Goal: Task Accomplishment & Management: Use online tool/utility

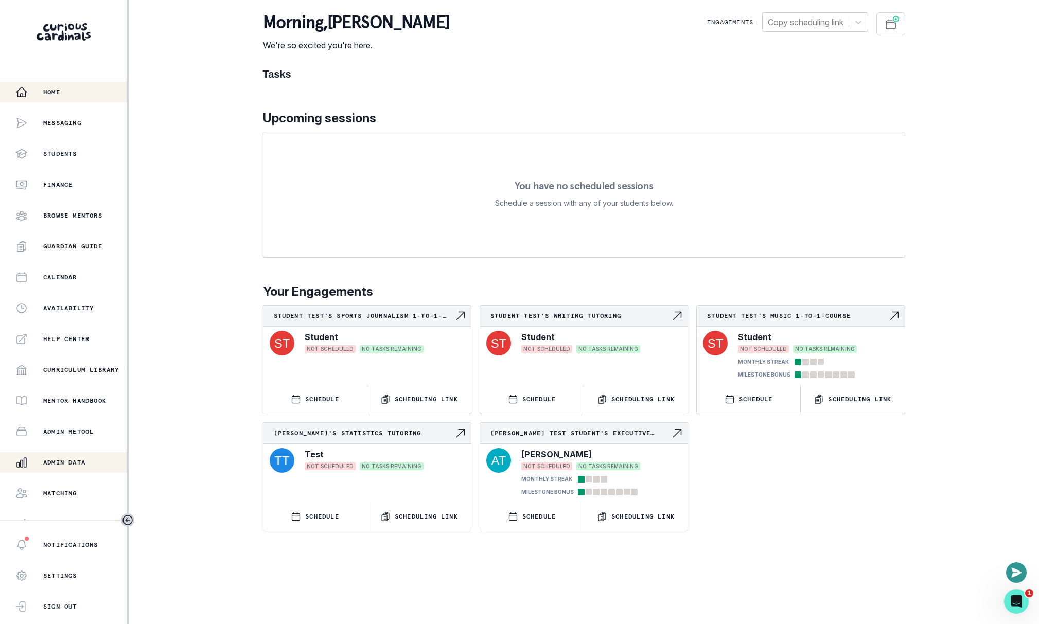
click at [97, 458] on div "Admin Data" at bounding box center [70, 463] width 111 height 12
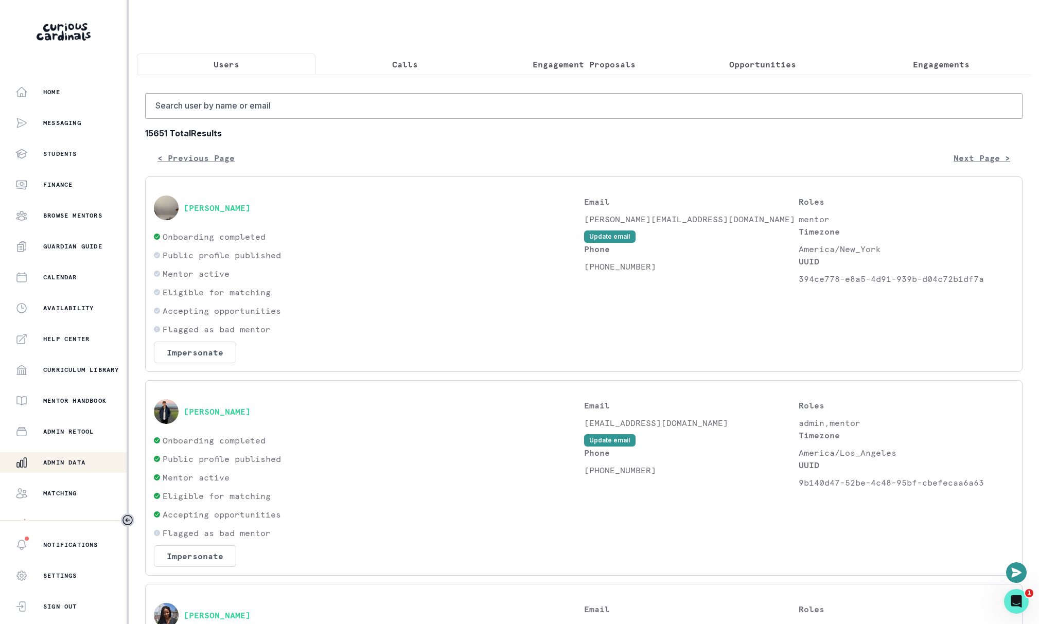
click at [397, 62] on p "Calls" at bounding box center [405, 64] width 26 height 12
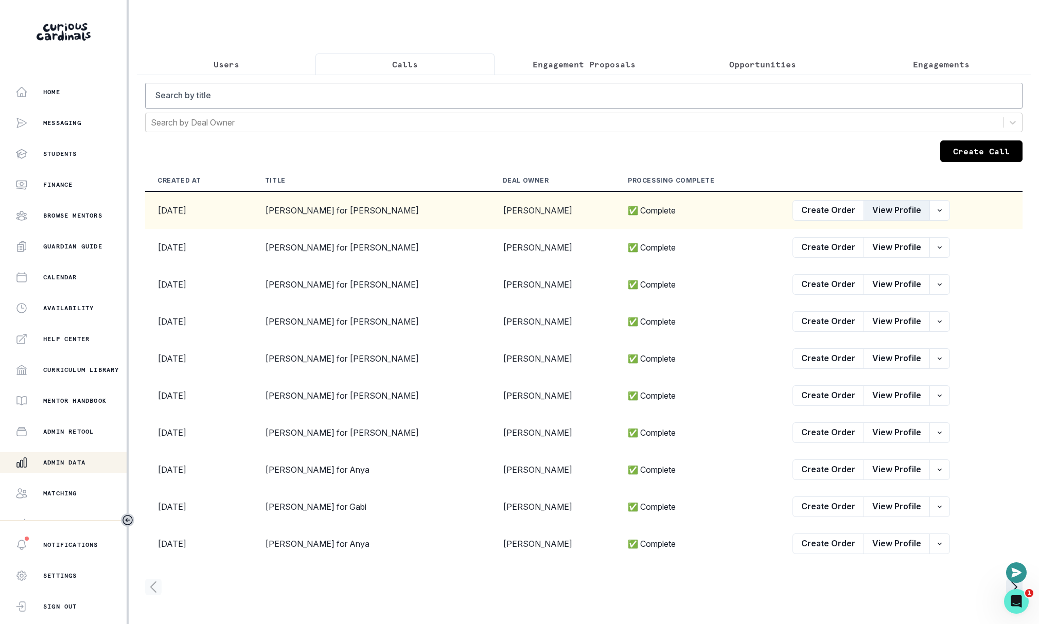
click at [880, 205] on button "View Profile" at bounding box center [897, 210] width 66 height 21
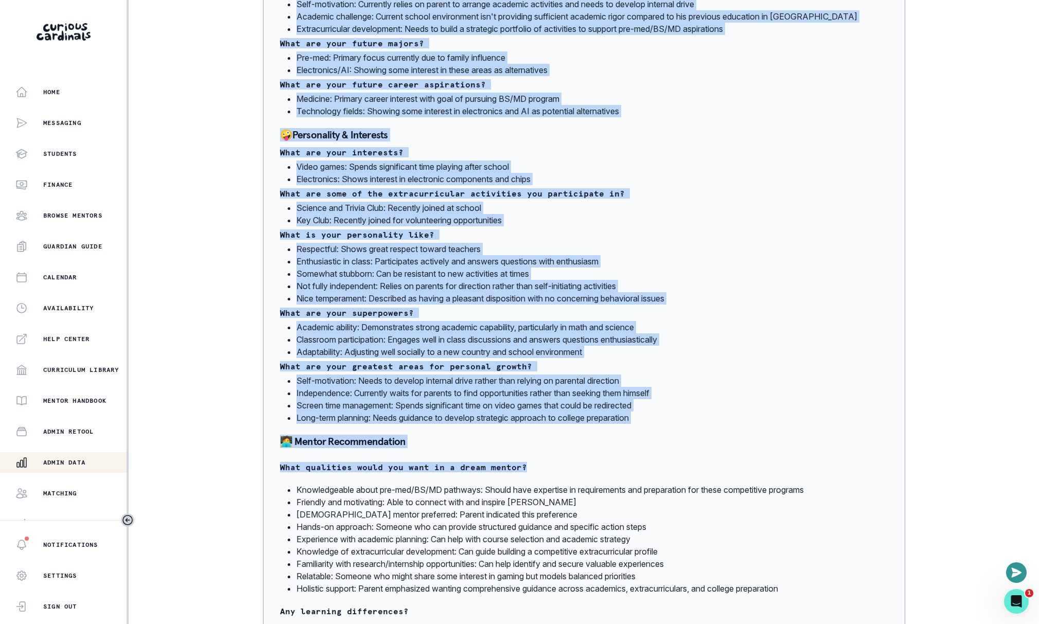
scroll to position [550, 0]
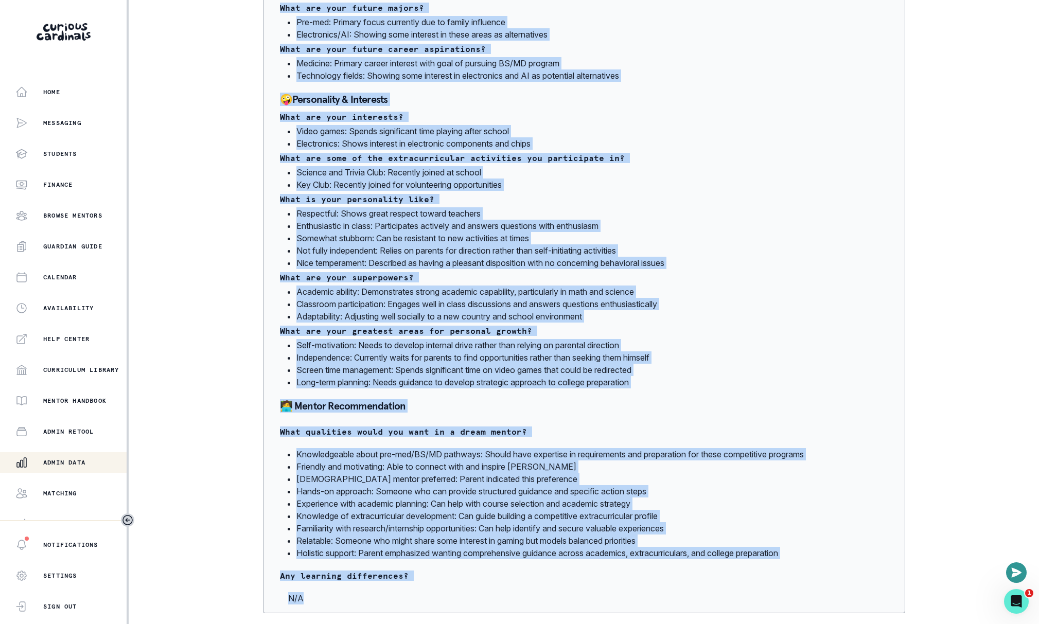
drag, startPoint x: 275, startPoint y: 225, endPoint x: 673, endPoint y: 607, distance: 551.6
click at [673, 607] on div "[PERSON_NAME] 🍎 Academic Profile Student Overview Aryan is a 9th grader in [GEO…" at bounding box center [584, 139] width 642 height 948
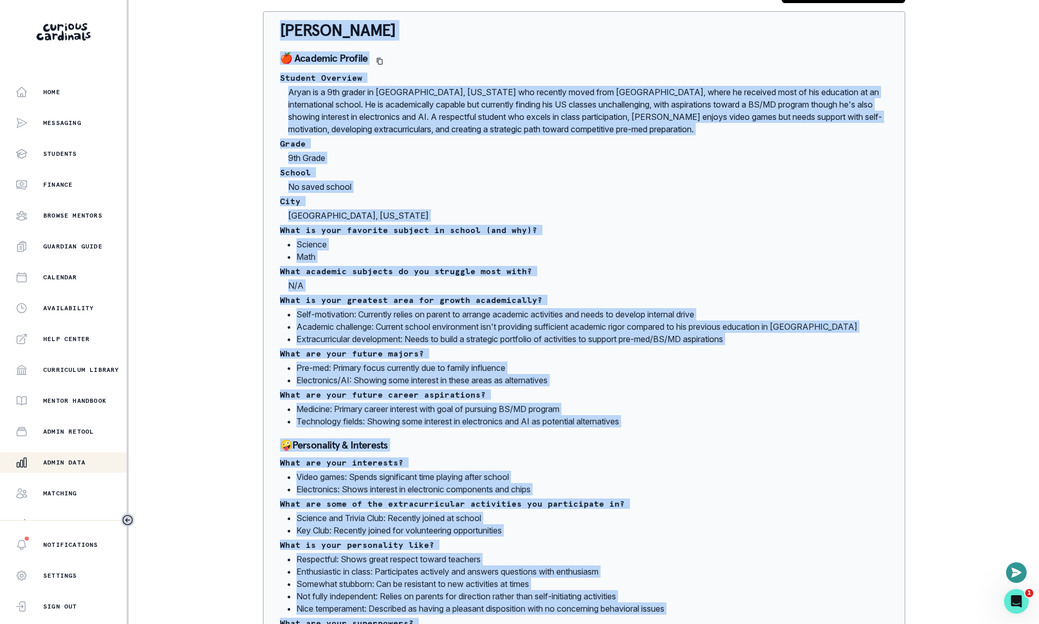
scroll to position [0, 0]
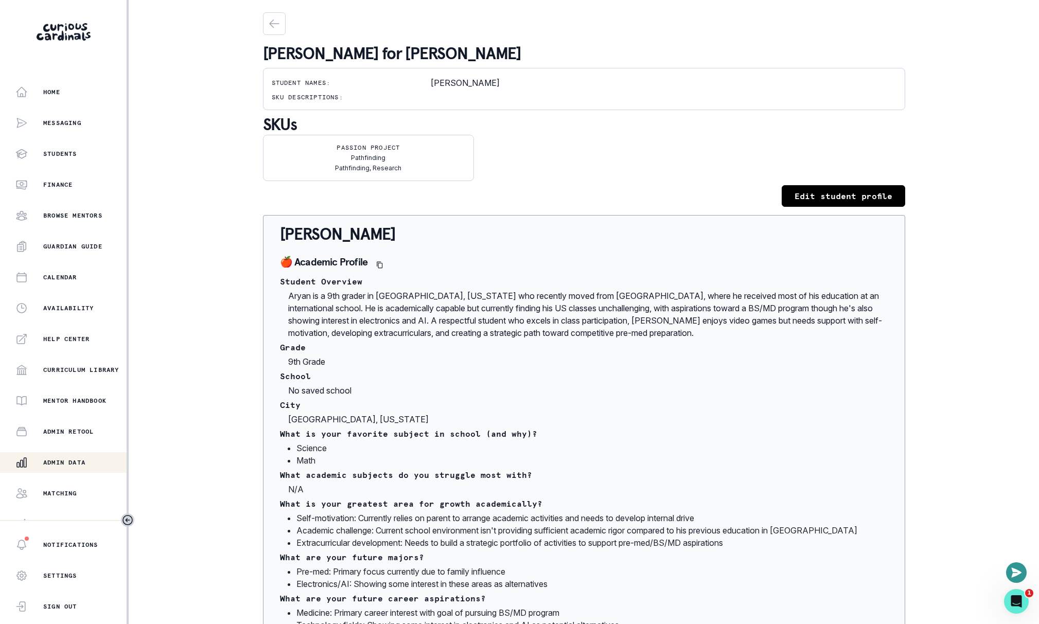
click at [470, 194] on div "Edit student profile" at bounding box center [584, 196] width 642 height 22
click at [684, 195] on div "Edit student profile" at bounding box center [584, 196] width 642 height 22
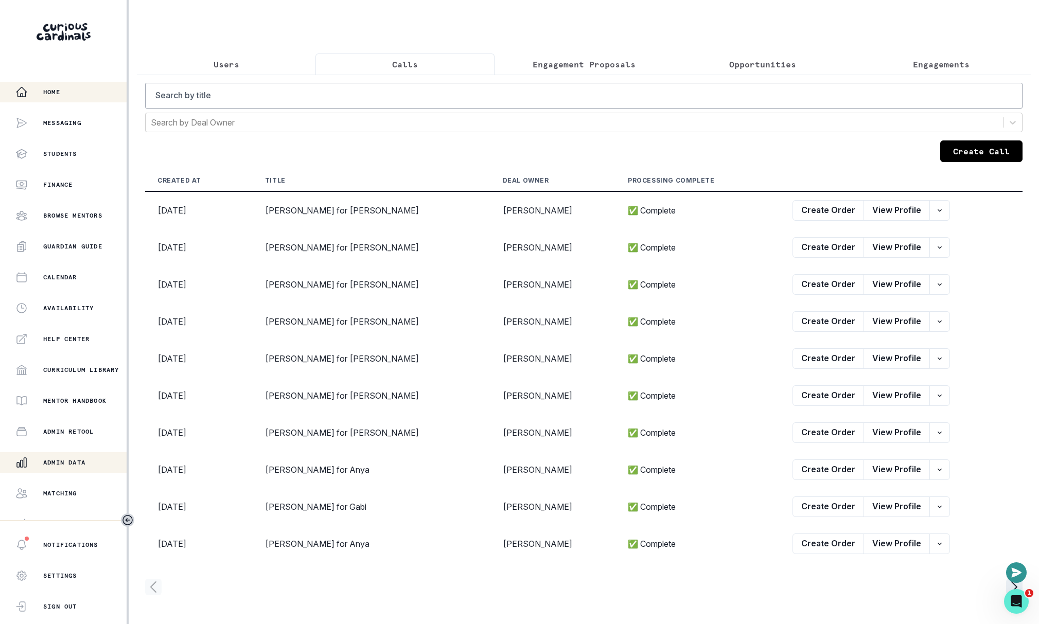
click at [89, 89] on div "Home" at bounding box center [70, 92] width 111 height 12
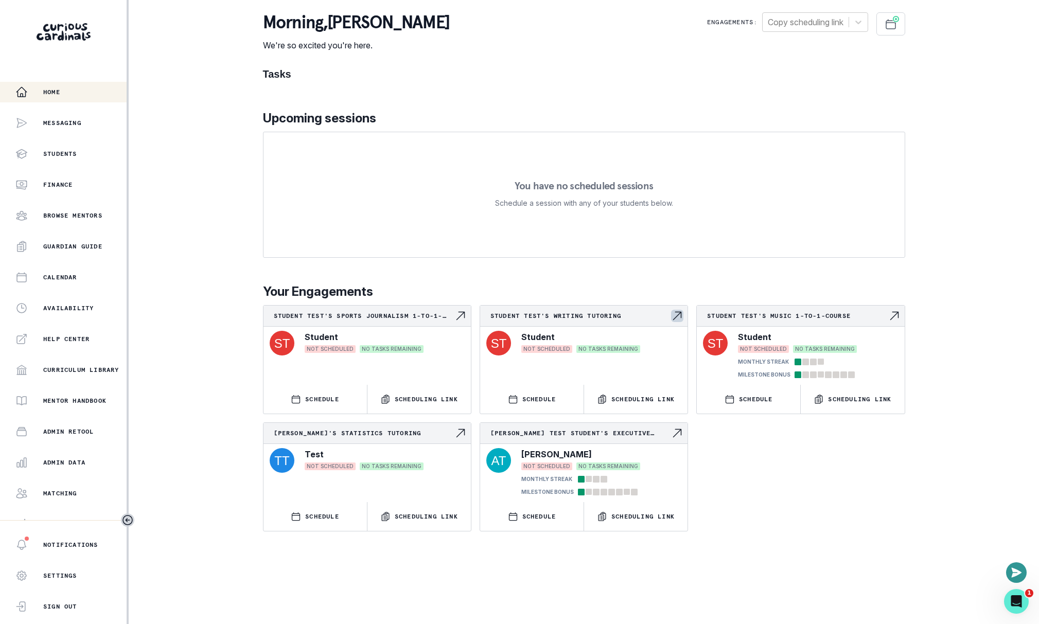
click at [569, 317] on p "Student Test's Writing tutoring" at bounding box center [581, 316] width 181 height 8
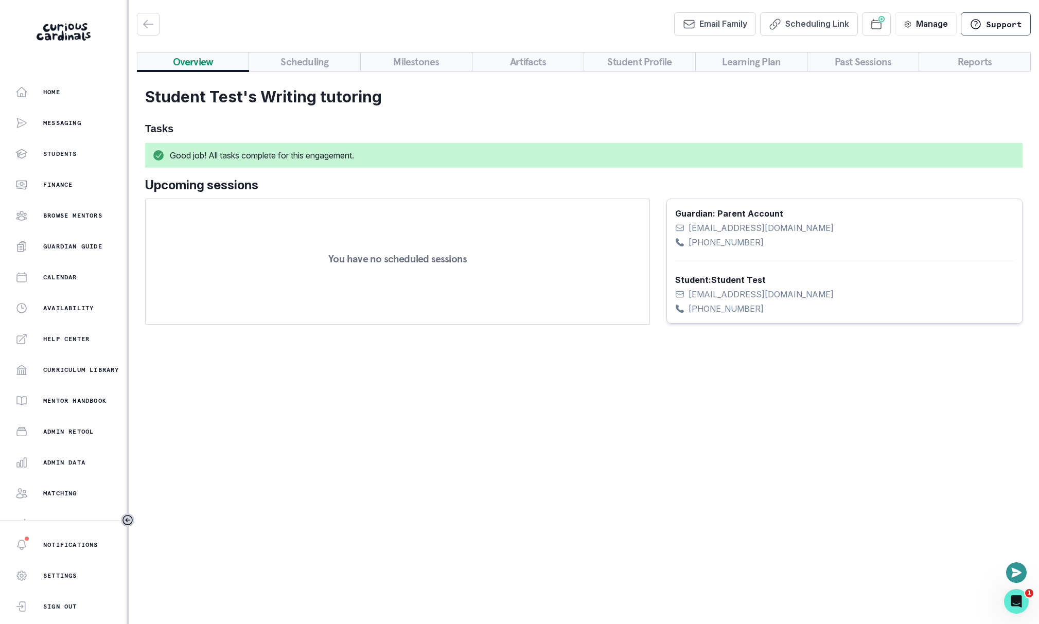
click at [764, 62] on button "Learning Plan" at bounding box center [752, 62] width 112 height 20
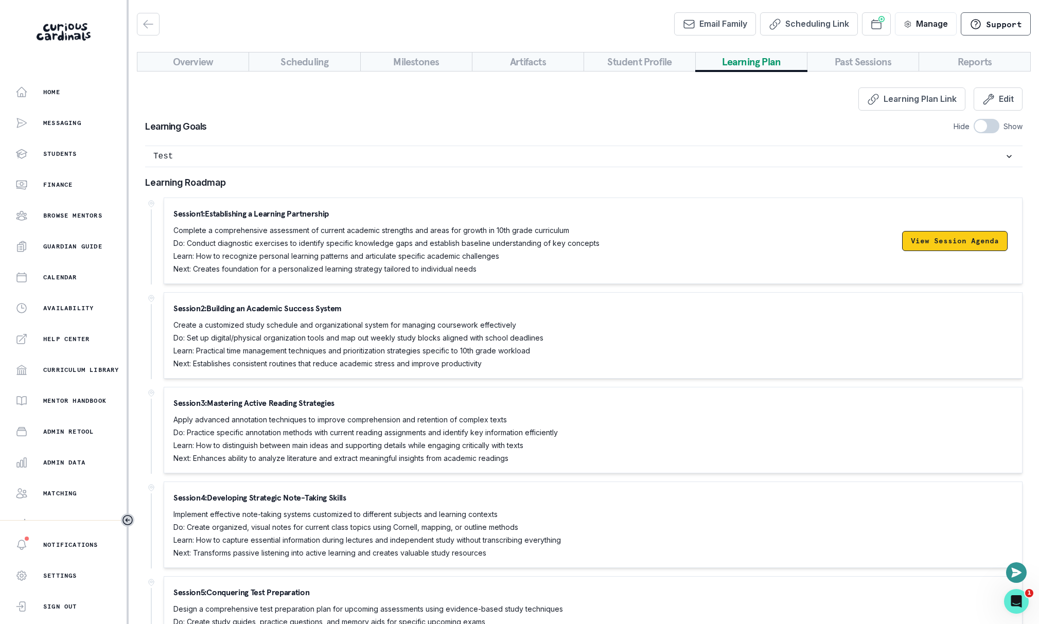
click at [972, 247] on button "View Session Agenda" at bounding box center [955, 241] width 106 height 20
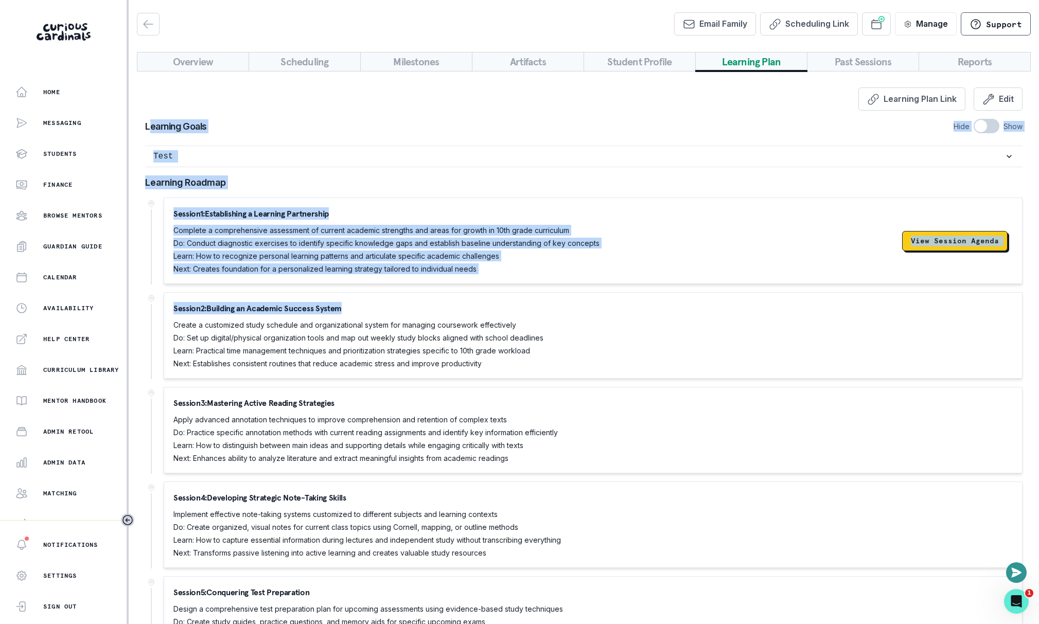
drag, startPoint x: 149, startPoint y: 127, endPoint x: 496, endPoint y: 306, distance: 389.8
click at [496, 306] on div "Learning Plan Link Edit Learning Goals Hide Show Test Learning Roadmap Session …" at bounding box center [584, 379] width 894 height 617
click at [496, 306] on div "Session 2 : Building an Academic Success System Create a customized study sched…" at bounding box center [593, 335] width 840 height 67
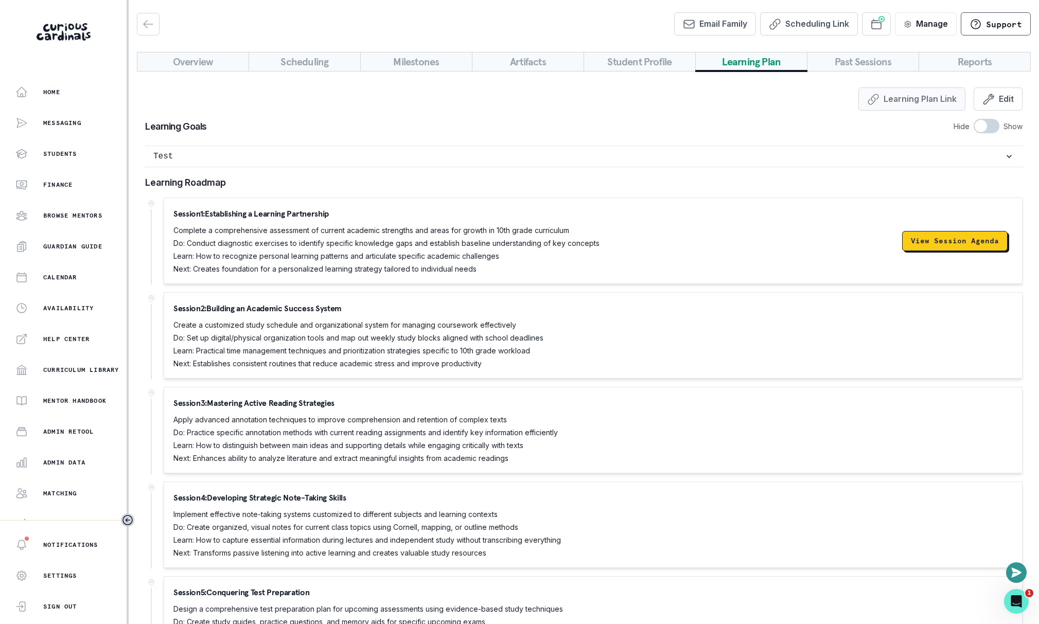
click at [914, 95] on button "Learning Plan Link" at bounding box center [912, 99] width 107 height 23
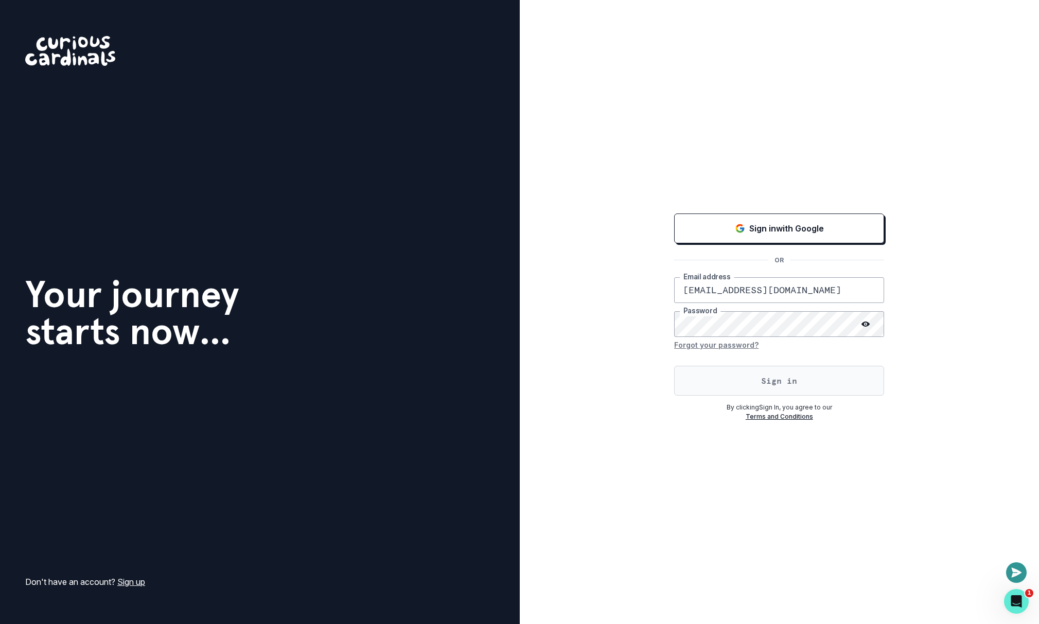
click at [727, 378] on button "Sign in" at bounding box center [779, 381] width 210 height 30
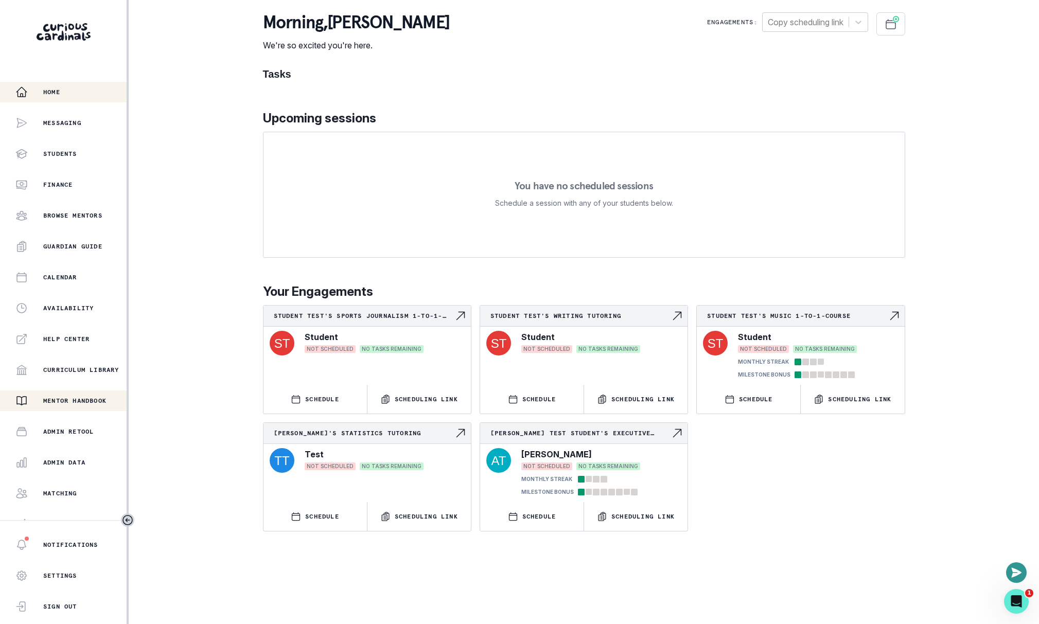
scroll to position [45, 0]
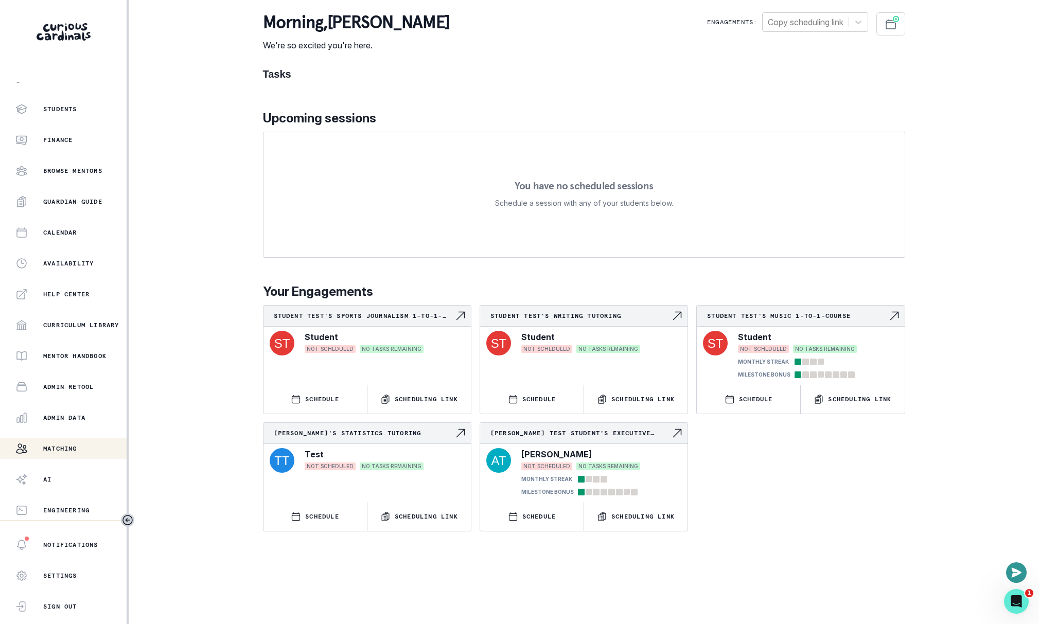
click at [73, 450] on p "Matching" at bounding box center [60, 449] width 34 height 8
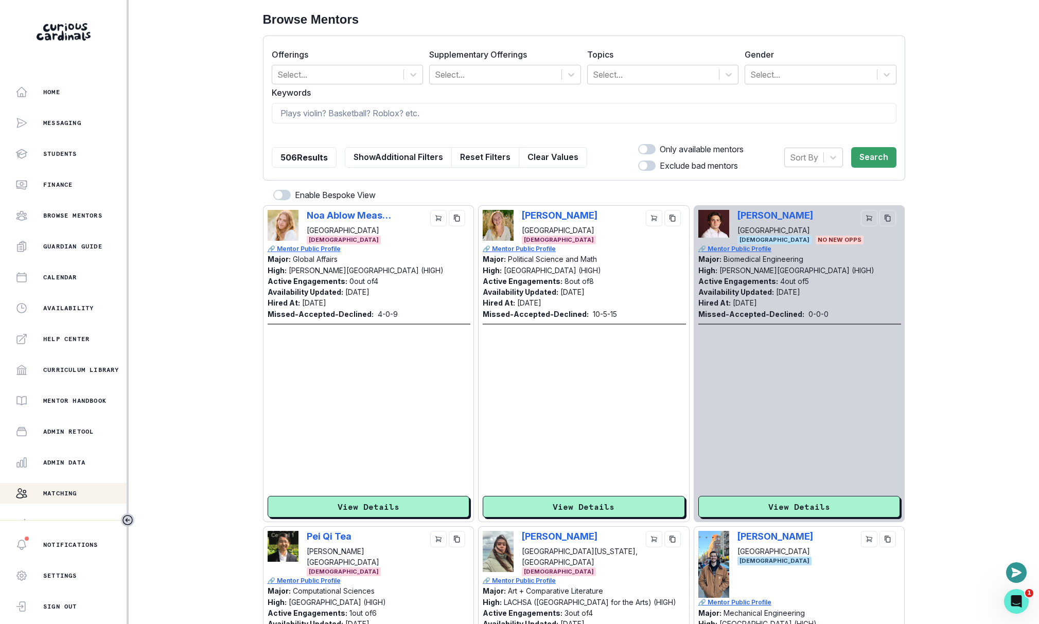
click at [752, 249] on p "🔗 Mentor Public Profile" at bounding box center [800, 249] width 203 height 9
click at [82, 98] on div "Home" at bounding box center [70, 92] width 111 height 12
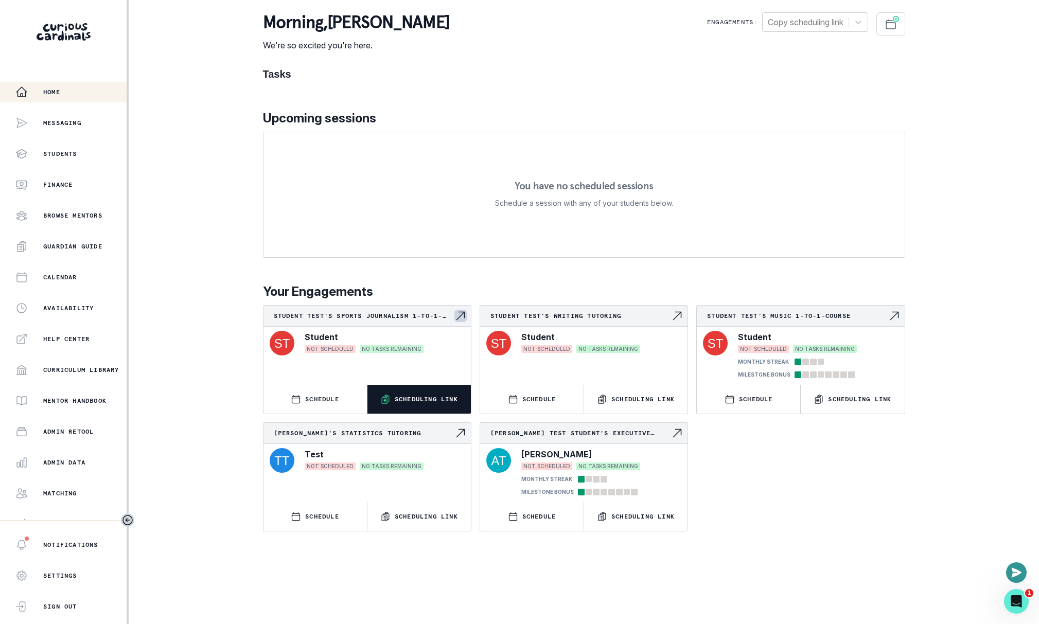
click at [420, 403] on p "Scheduling Link" at bounding box center [426, 399] width 63 height 8
click at [72, 455] on button "Admin Data" at bounding box center [63, 463] width 127 height 21
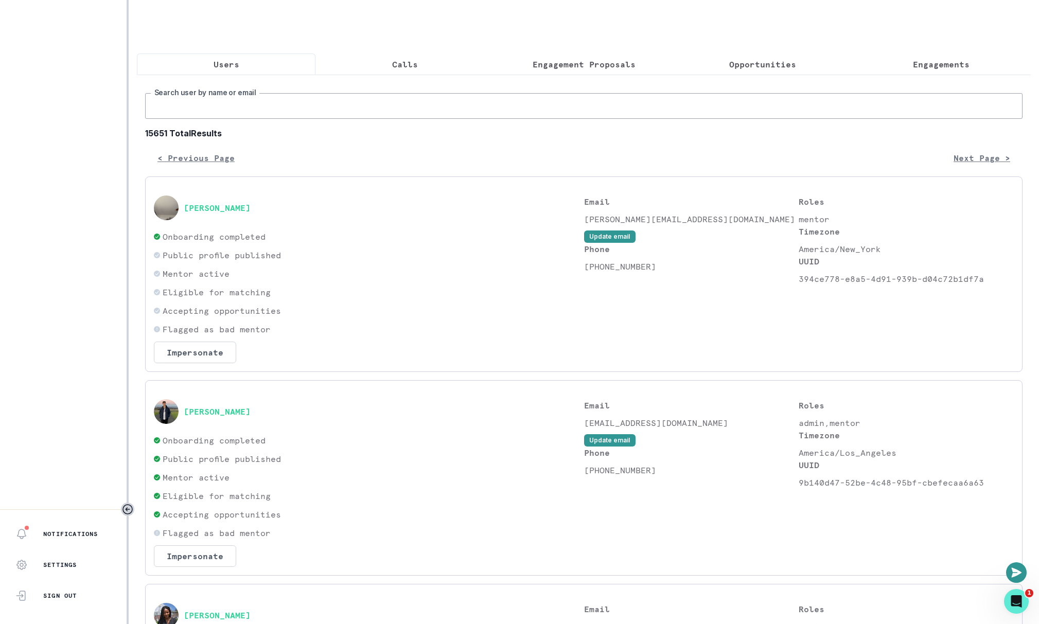
click at [454, 95] on input "Search user by name or email" at bounding box center [584, 106] width 878 height 26
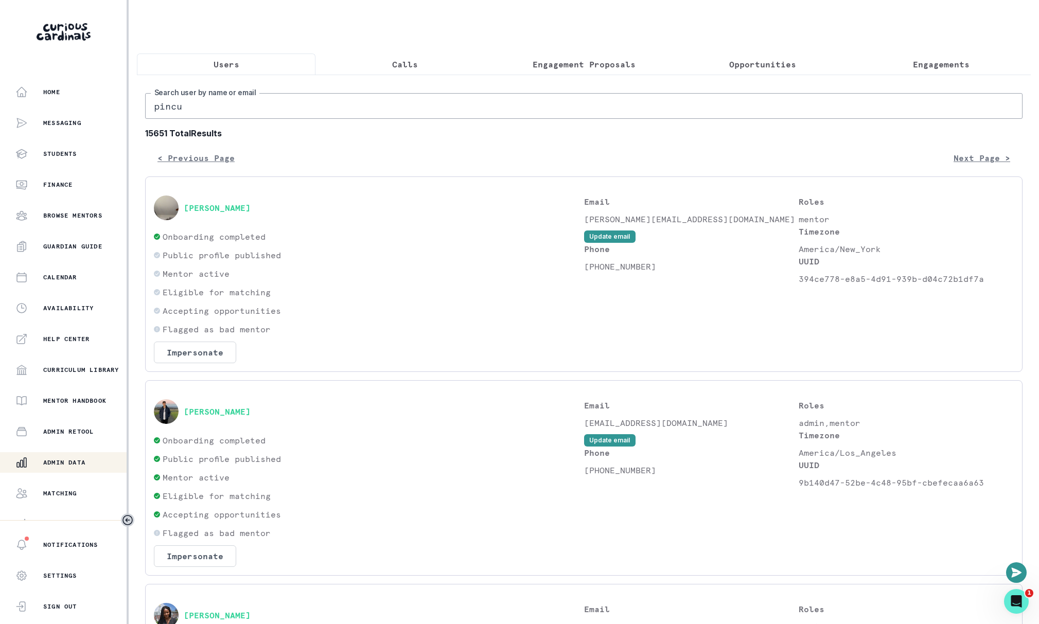
type input "[PERSON_NAME]"
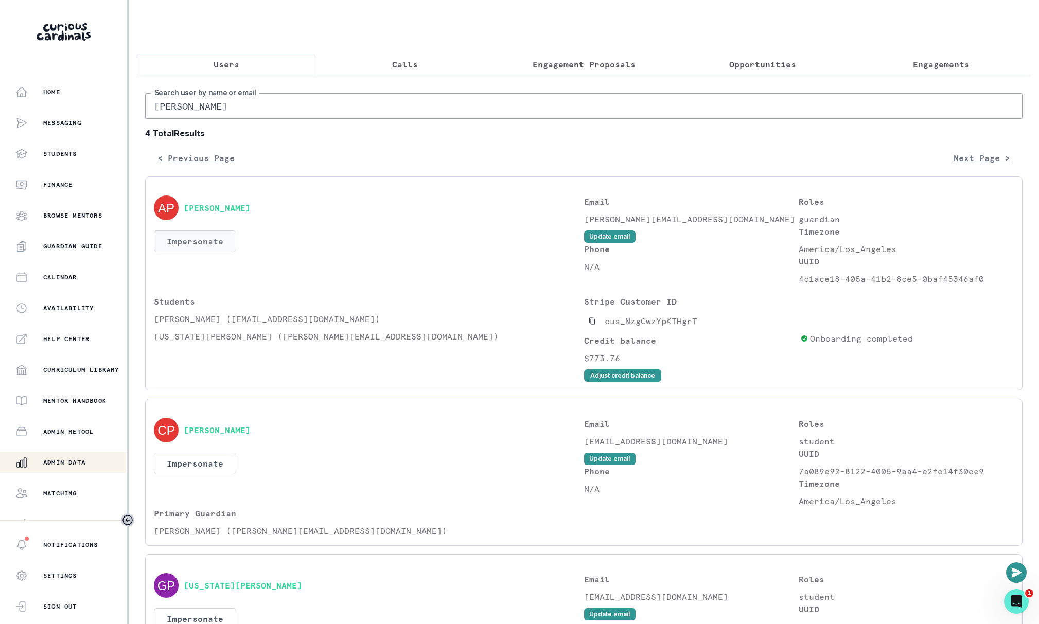
click at [204, 237] on button "Impersonate" at bounding box center [195, 242] width 82 height 22
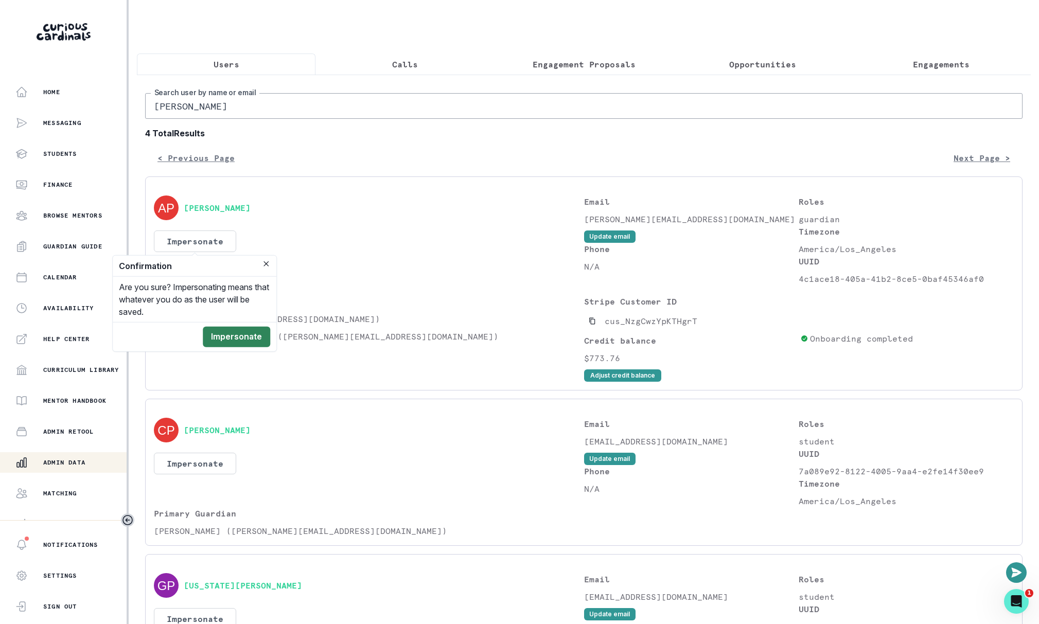
click at [261, 336] on button "Impersonate" at bounding box center [236, 337] width 67 height 21
